Goal: Navigation & Orientation: Find specific page/section

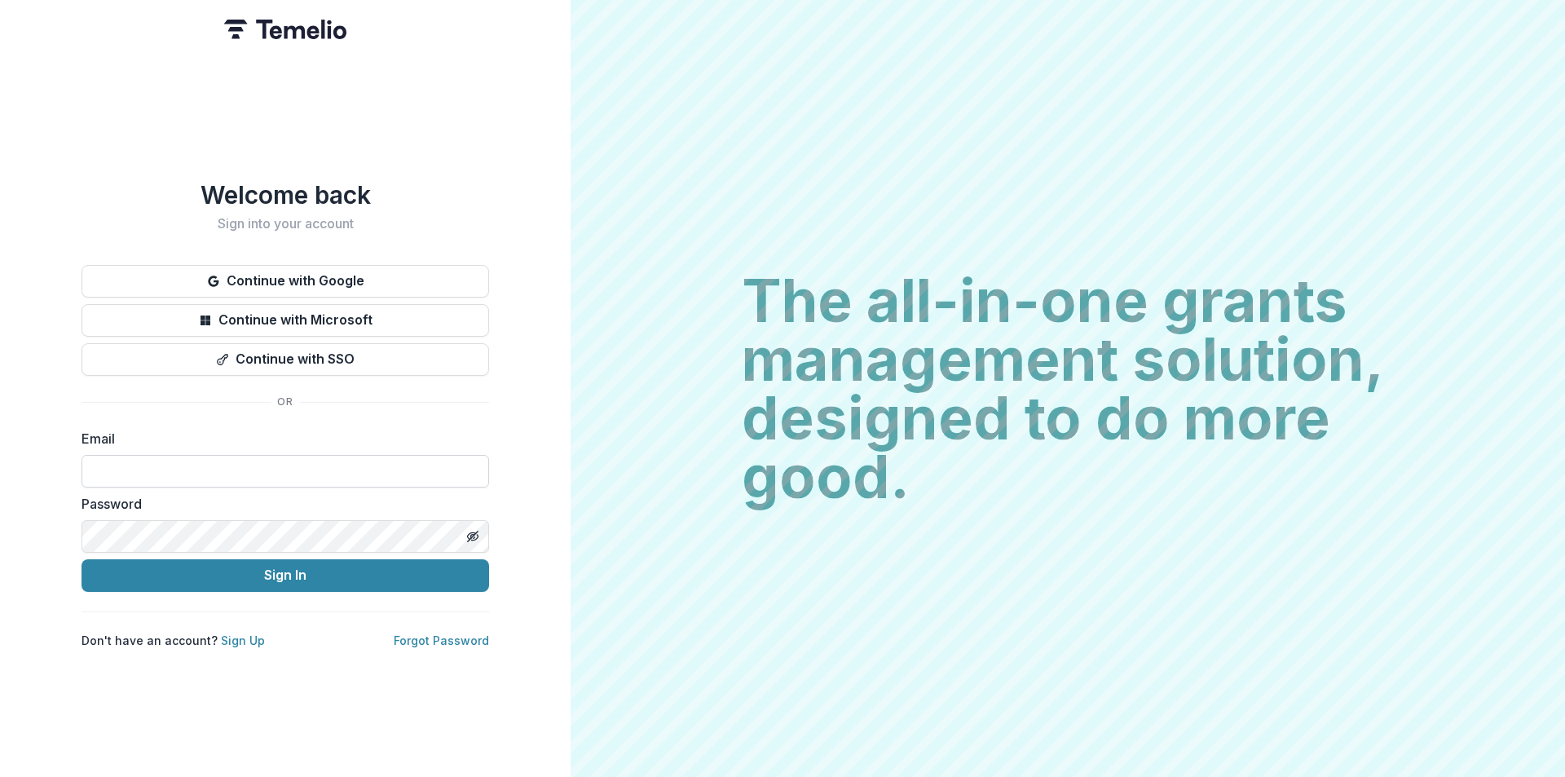
click at [209, 467] on input at bounding box center [286, 471] width 408 height 33
type input "**********"
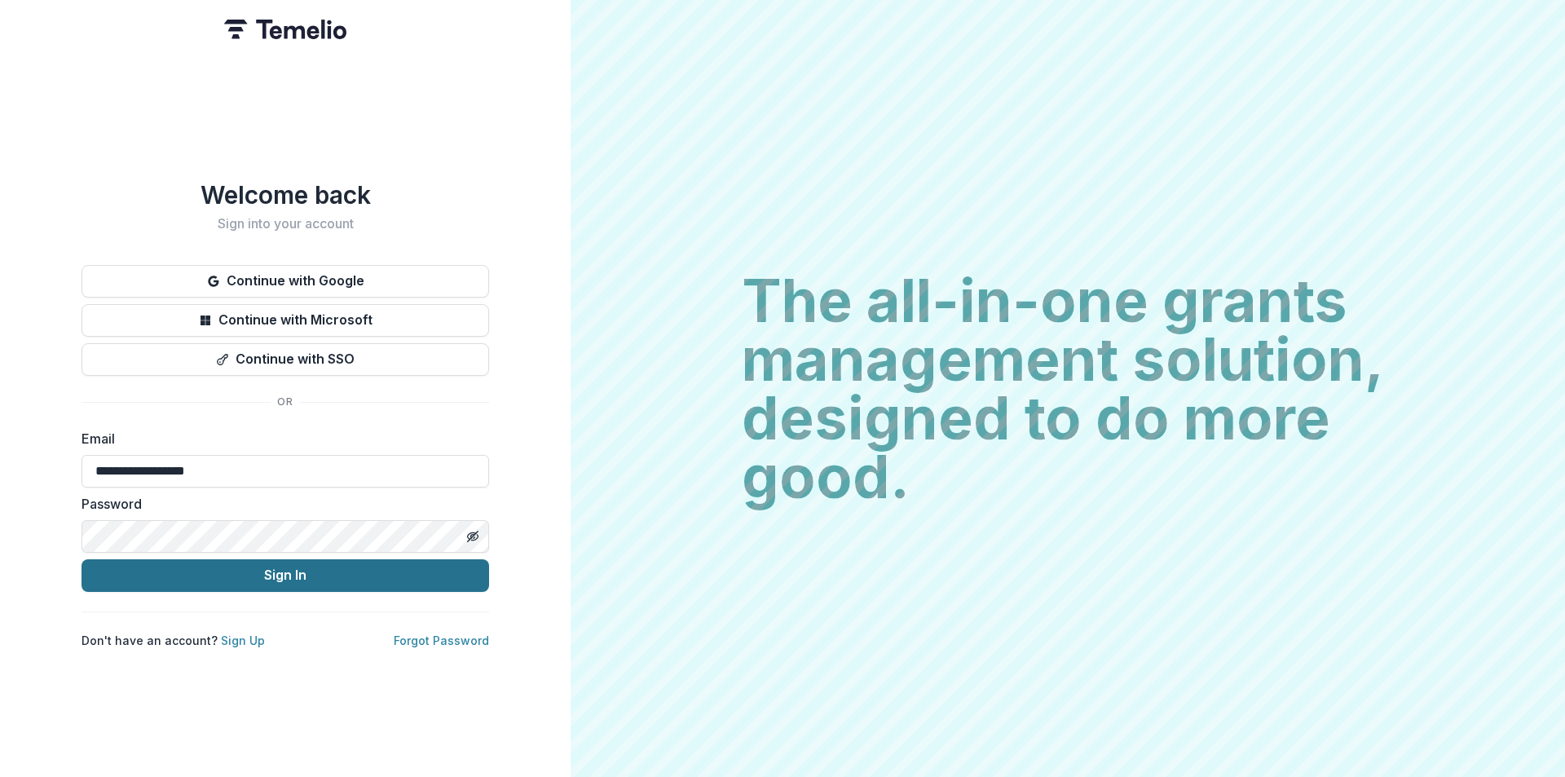
click at [249, 563] on button "Sign In" at bounding box center [286, 575] width 408 height 33
